Goal: Entertainment & Leisure: Consume media (video, audio)

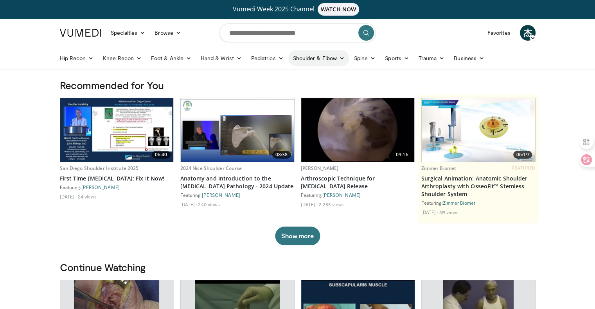
click at [333, 61] on link "Shoulder & Elbow" at bounding box center [318, 58] width 61 height 16
click at [478, 142] on img at bounding box center [478, 130] width 113 height 64
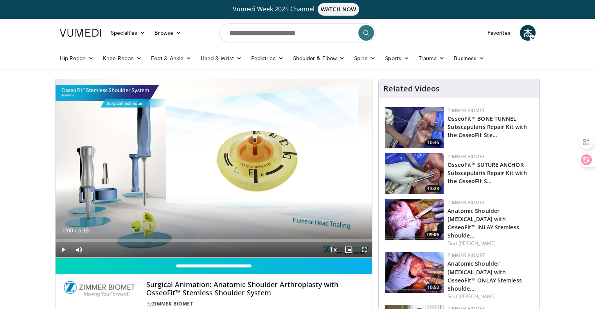
drag, startPoint x: 269, startPoint y: 133, endPoint x: 191, endPoint y: 187, distance: 94.9
click at [191, 187] on div "10 seconds Tap to unmute" at bounding box center [214, 168] width 317 height 178
click at [61, 246] on span "Video Player" at bounding box center [64, 250] width 16 height 16
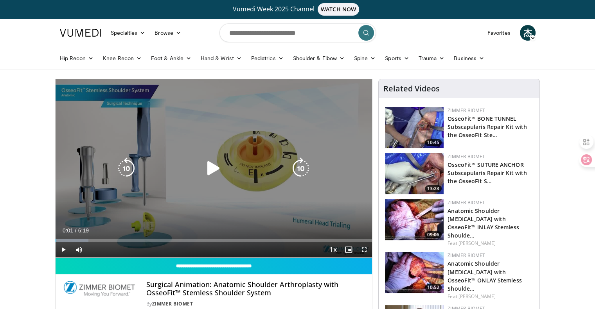
click at [211, 169] on icon "Video Player" at bounding box center [214, 169] width 22 height 22
click at [219, 169] on icon "Video Player" at bounding box center [214, 169] width 22 height 22
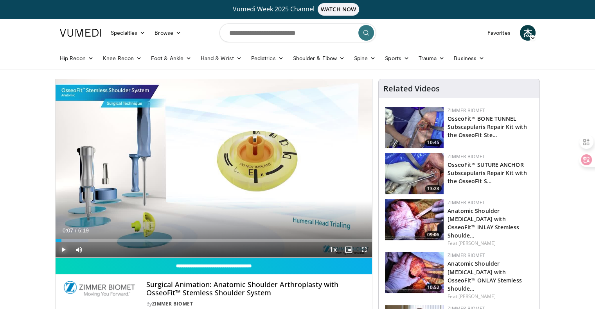
click at [62, 251] on span "Video Player" at bounding box center [64, 250] width 16 height 16
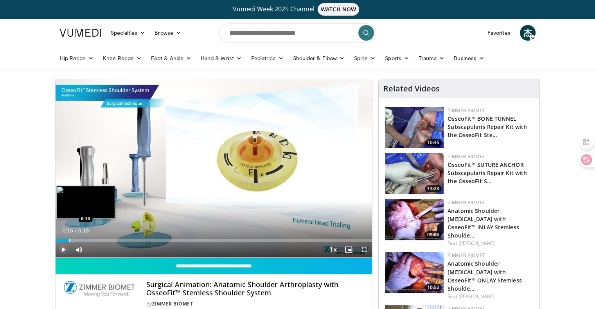
click at [69, 239] on div "Progress Bar" at bounding box center [69, 240] width 1 height 3
click at [95, 240] on div "Progress Bar" at bounding box center [95, 240] width 1 height 3
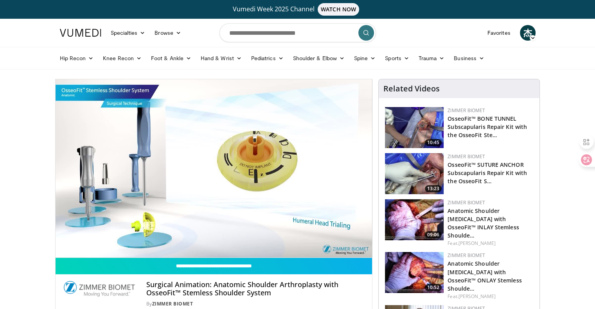
drag, startPoint x: 212, startPoint y: 125, endPoint x: 346, endPoint y: 72, distance: 144.3
drag, startPoint x: 257, startPoint y: 124, endPoint x: 341, endPoint y: 75, distance: 97.4
